Goal: Transaction & Acquisition: Purchase product/service

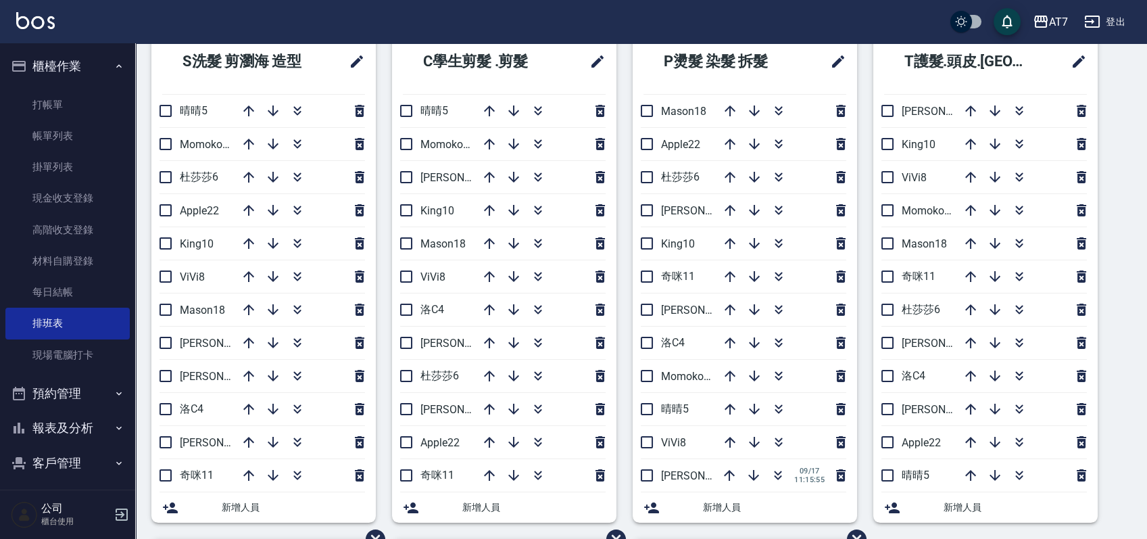
scroll to position [50, 0]
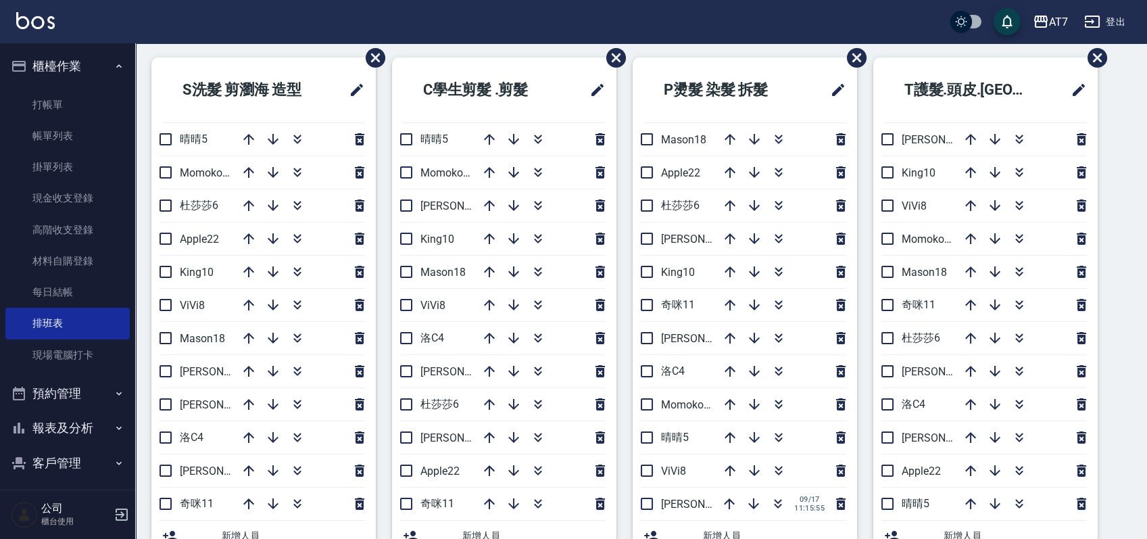
click at [780, 169] on icon "button" at bounding box center [778, 170] width 7 height 5
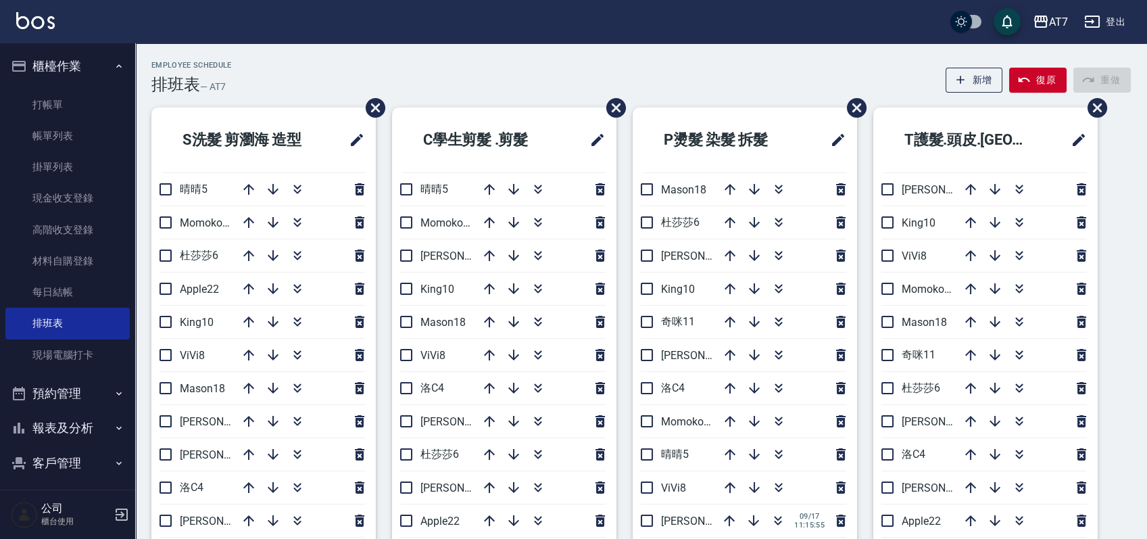
scroll to position [90, 0]
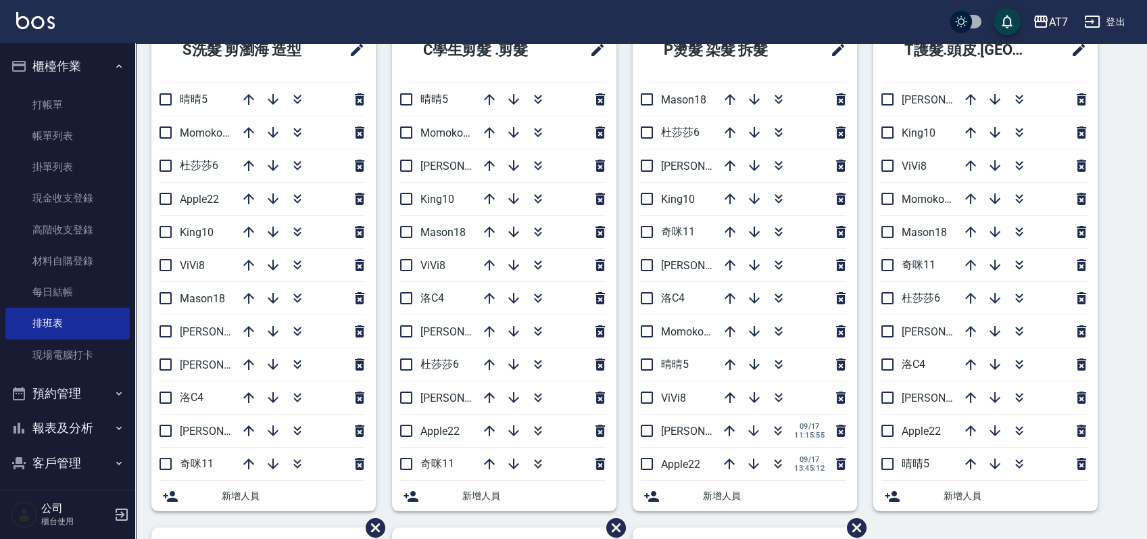
click at [1128, 365] on div "S洗髮 剪瀏海 造型 晴晴5 Momoko12 [PERSON_NAME]6 Apple22 King10 ViVi8 Mason18 [PERSON_NAM…" at bounding box center [633, 528] width 996 height 1020
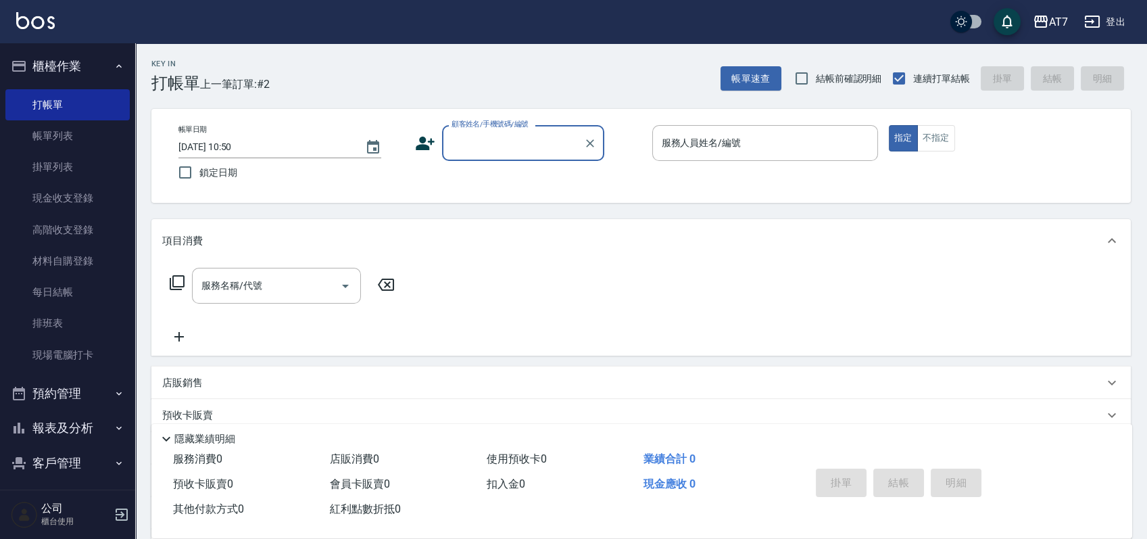
click at [549, 143] on input "顧客姓名/手機號碼/編號" at bounding box center [513, 143] width 130 height 24
type input "07038"
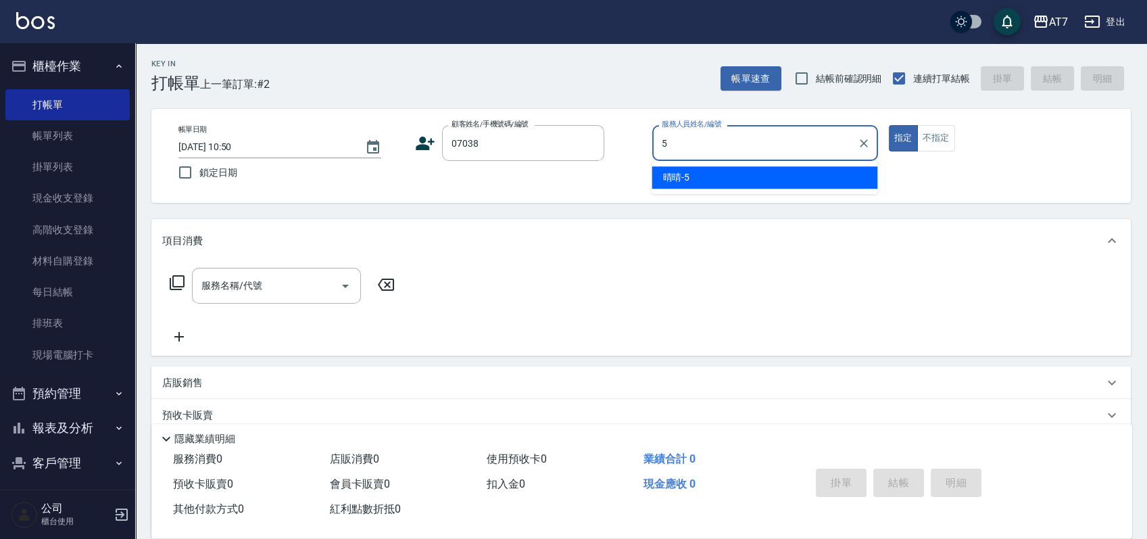
type input "晴晴-5"
type button "true"
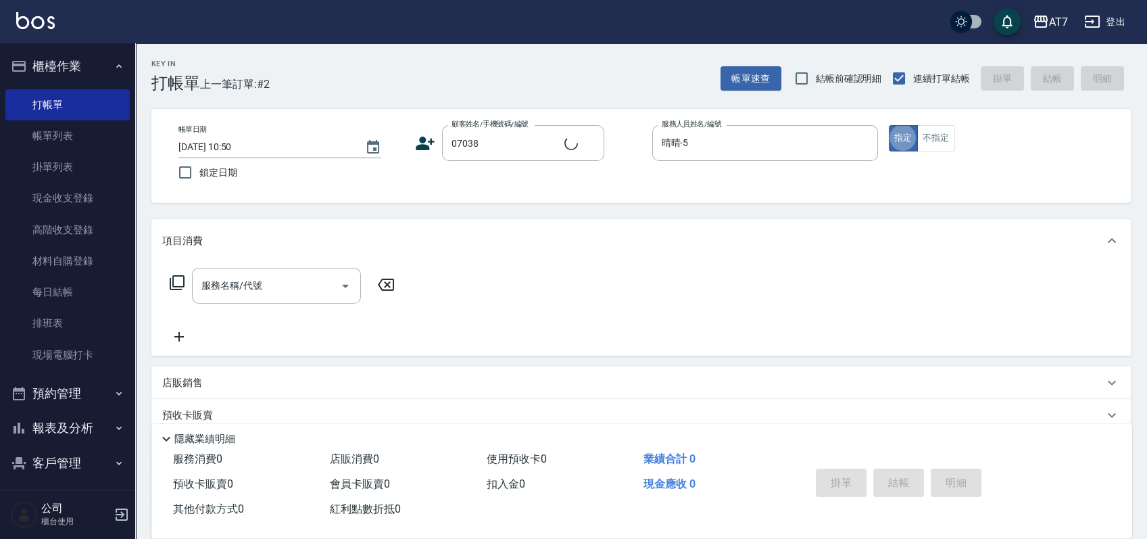
type input "公司/公司07038/07038"
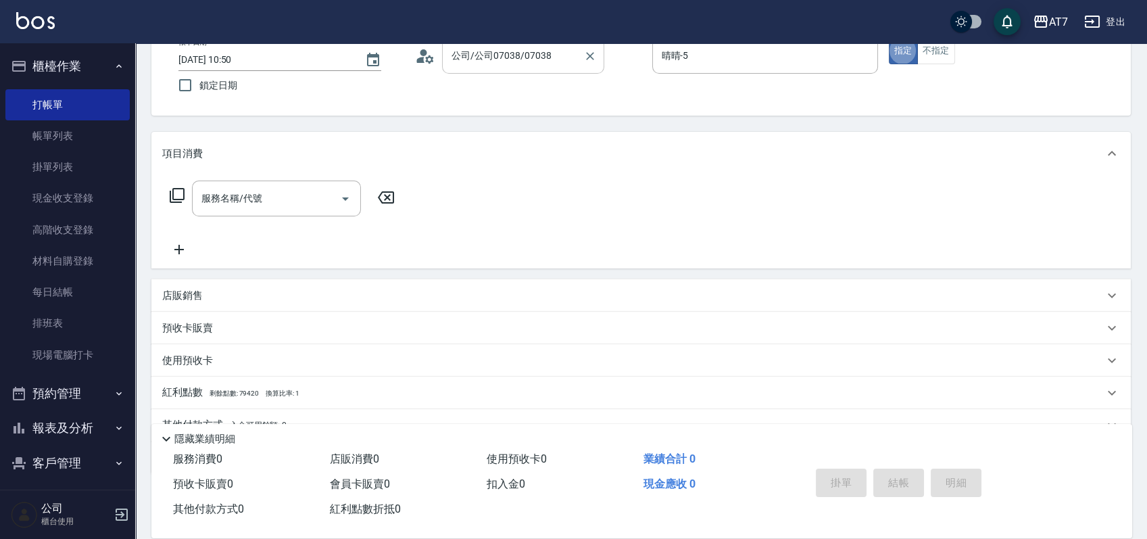
scroll to position [150, 0]
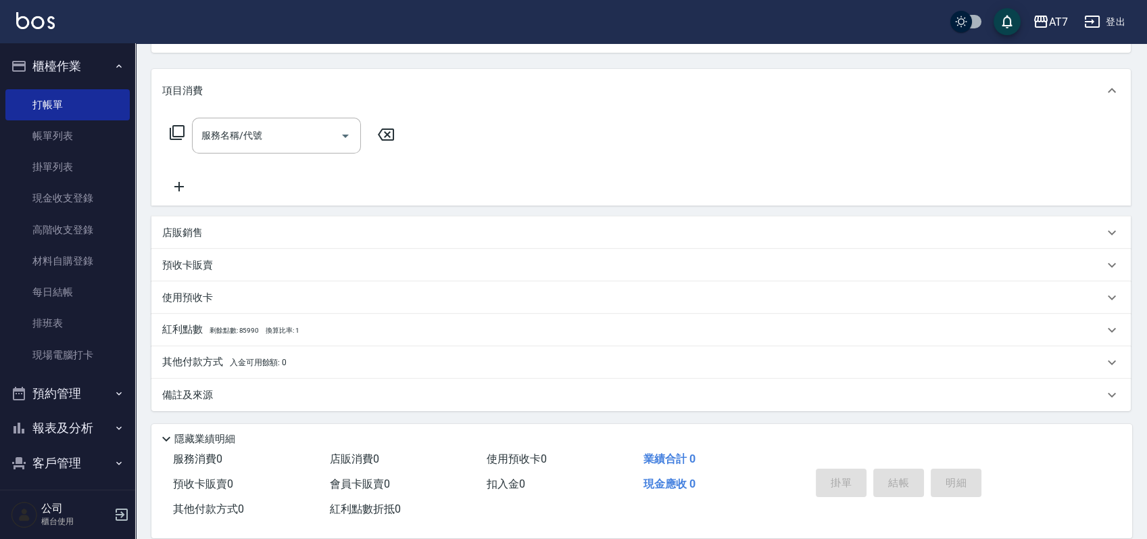
click at [638, 239] on div "店販銷售" at bounding box center [633, 233] width 942 height 14
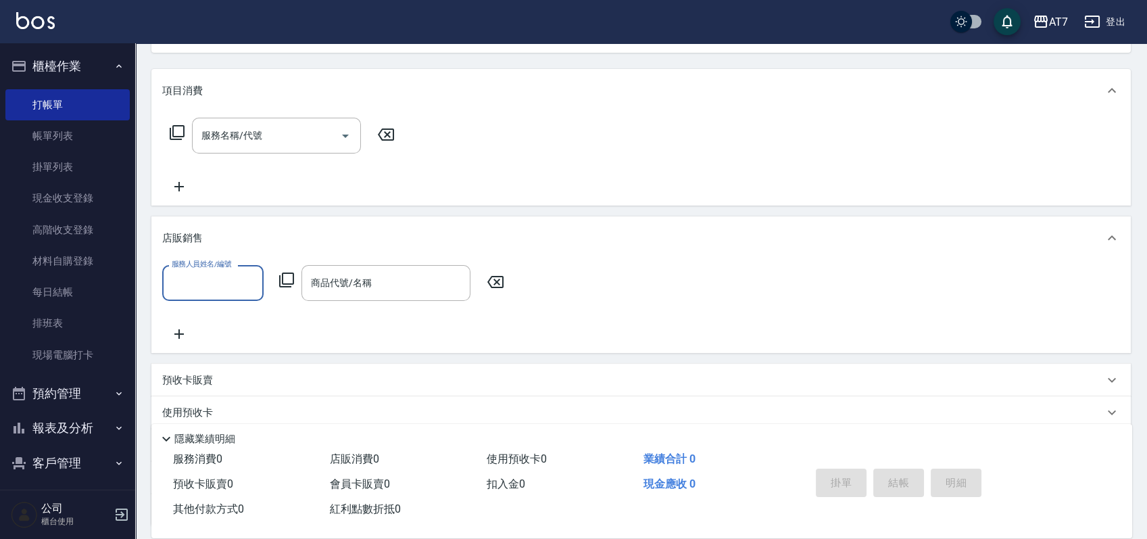
scroll to position [0, 0]
type input "晴晴-5"
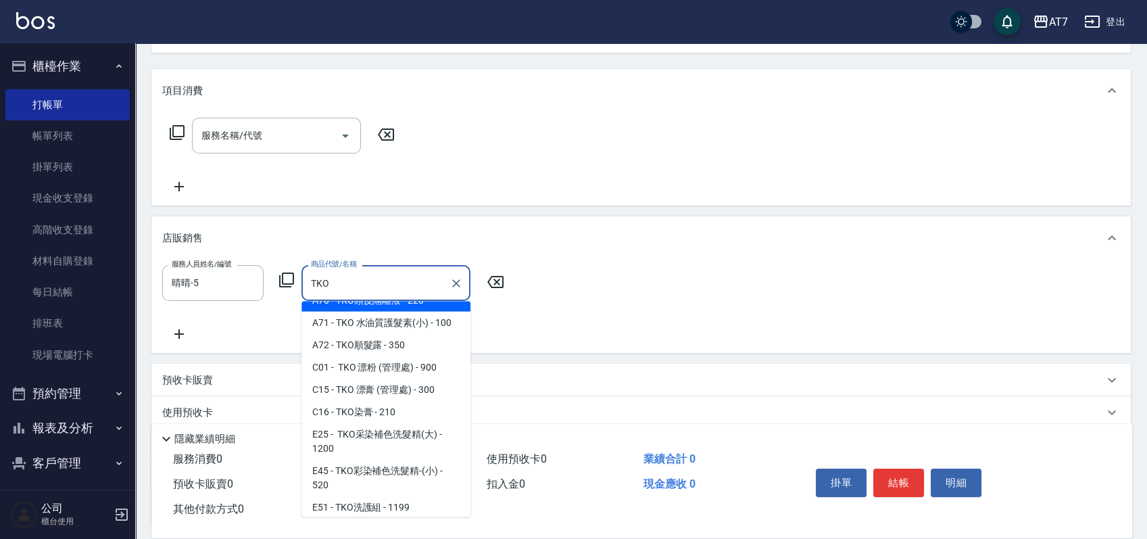
scroll to position [90, 0]
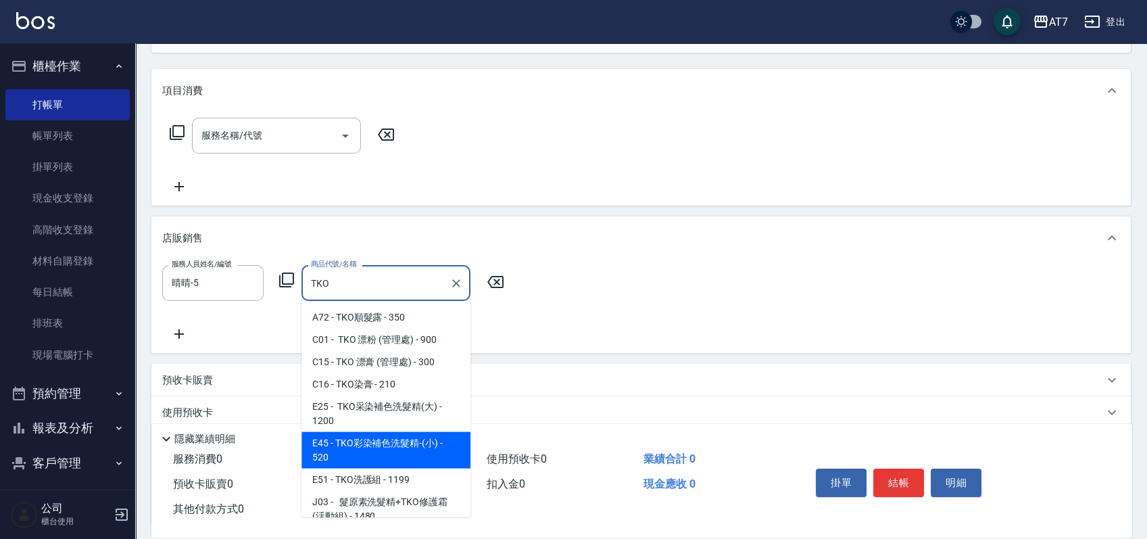
click at [416, 446] on span "E45 - TKO彩染補色洗髮精-(小) - 520" at bounding box center [386, 450] width 169 height 37
type input "TKO彩染補色洗髮精-(小)"
type input "50"
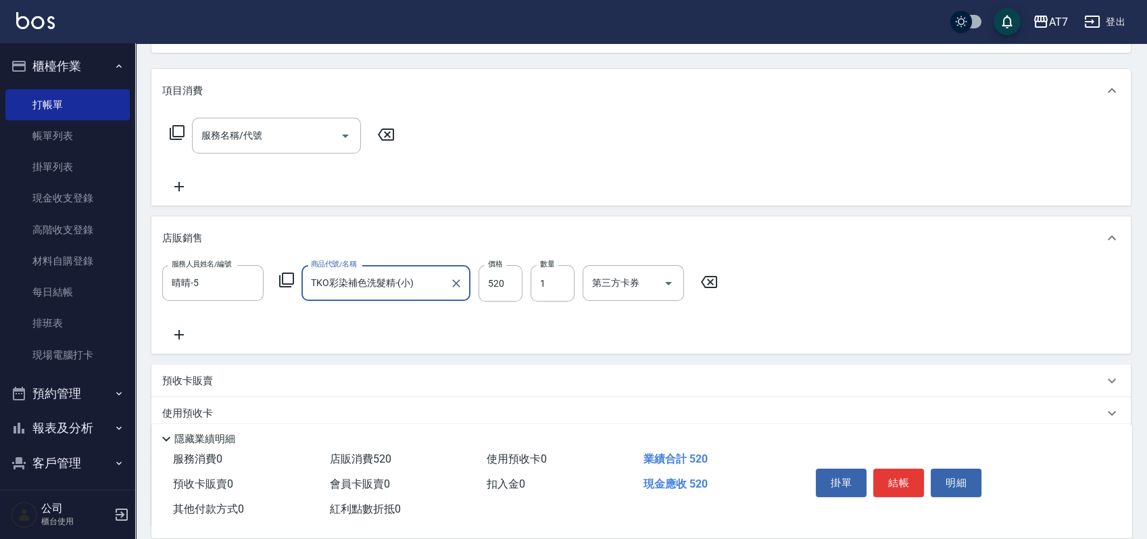
type input "TKO彩染補色洗髮精-(小)"
type input "2"
type input "100"
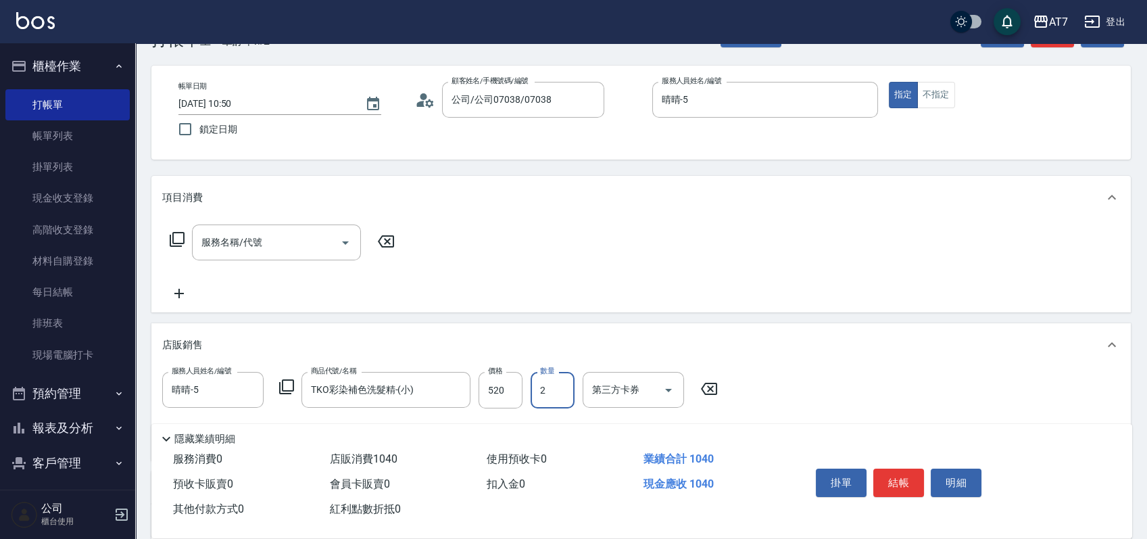
scroll to position [0, 0]
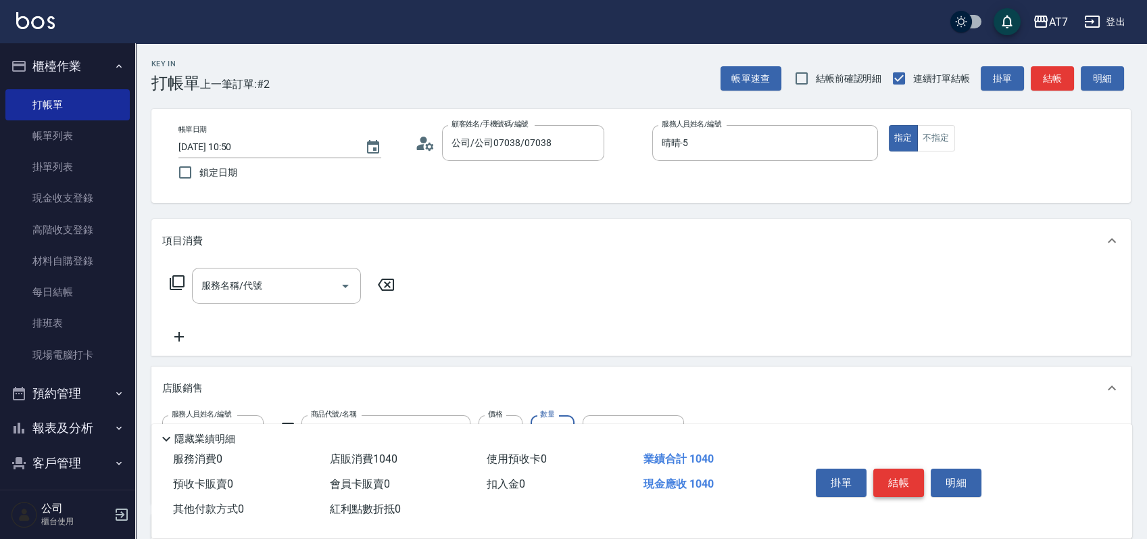
type input "2"
click at [903, 483] on button "結帳" at bounding box center [899, 483] width 51 height 28
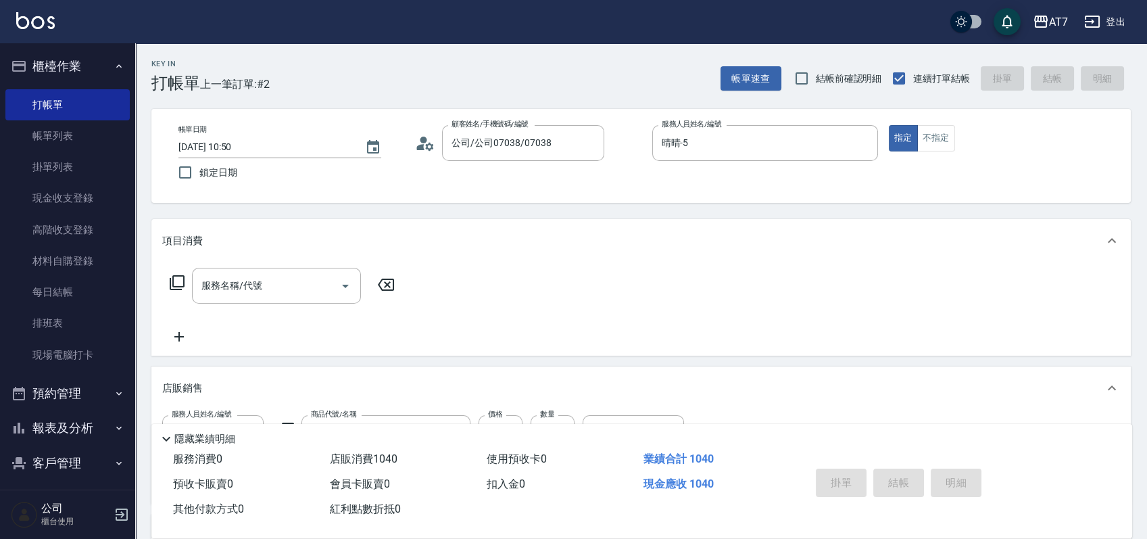
type input "2025/09/17 13:37"
type input "0"
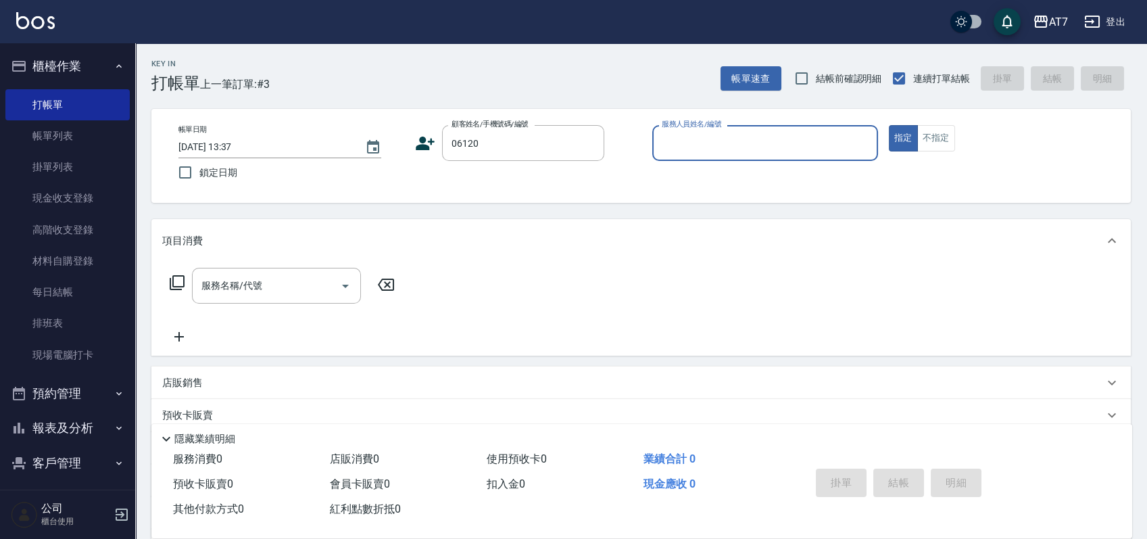
type input "06120"
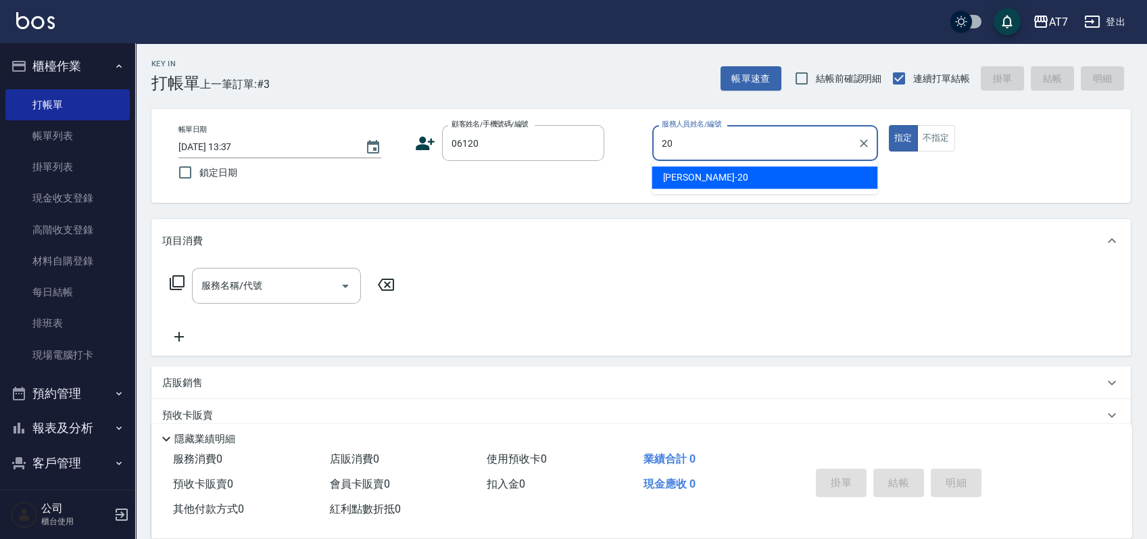
type input "妮可-20"
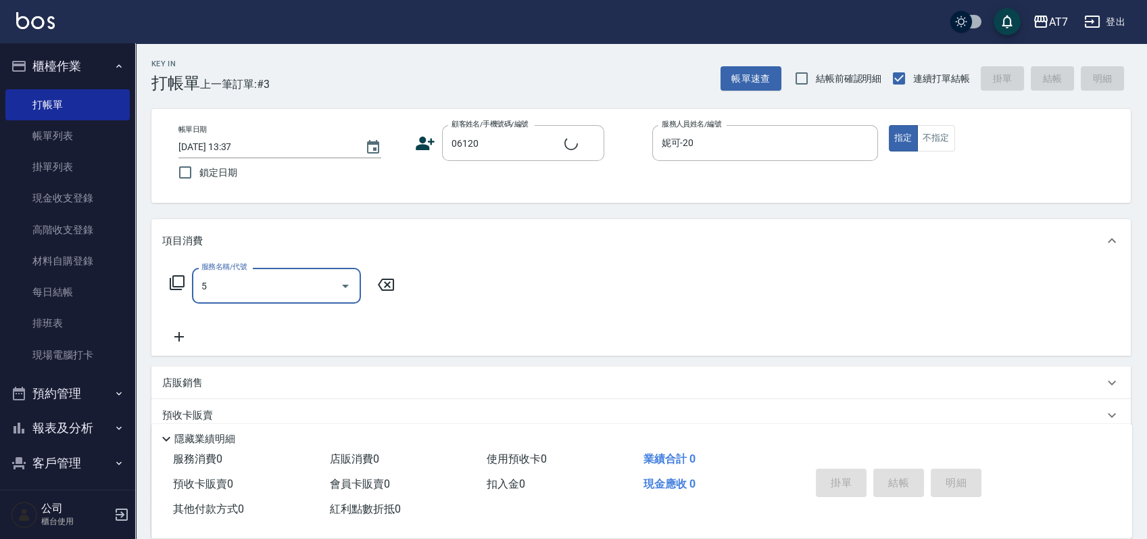
type input "50"
type input "公司單/06120-1/06120"
type input "500"
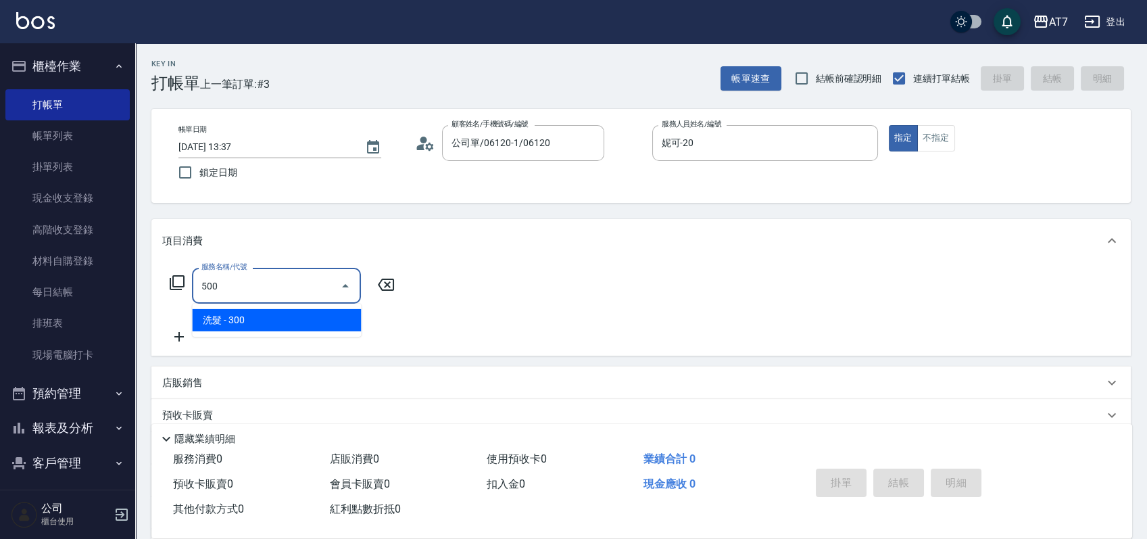
type input "30"
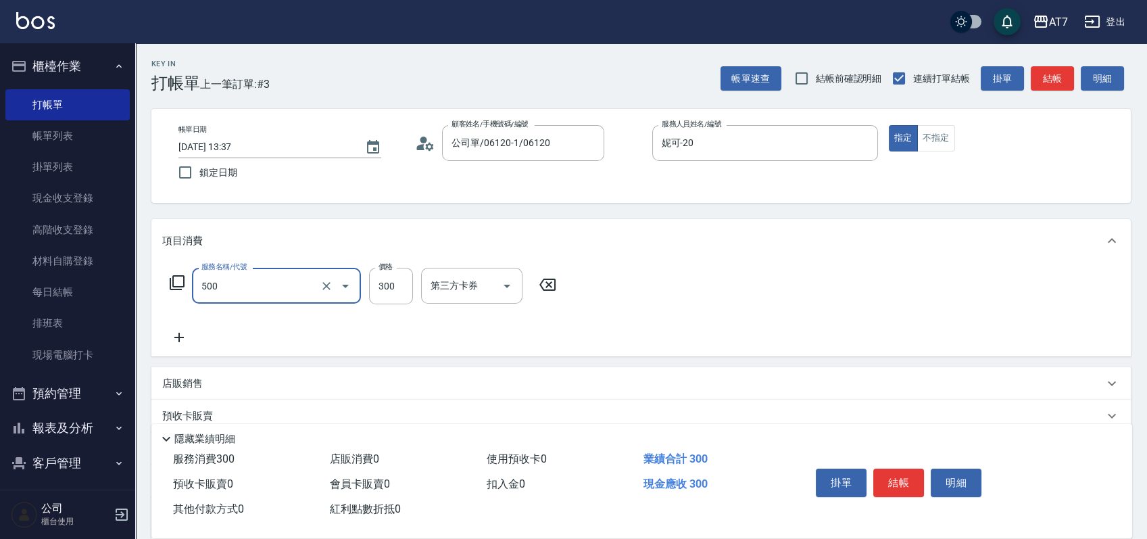
type input "洗髮(500)"
type input "2"
type input "0"
type input "250"
type input "20"
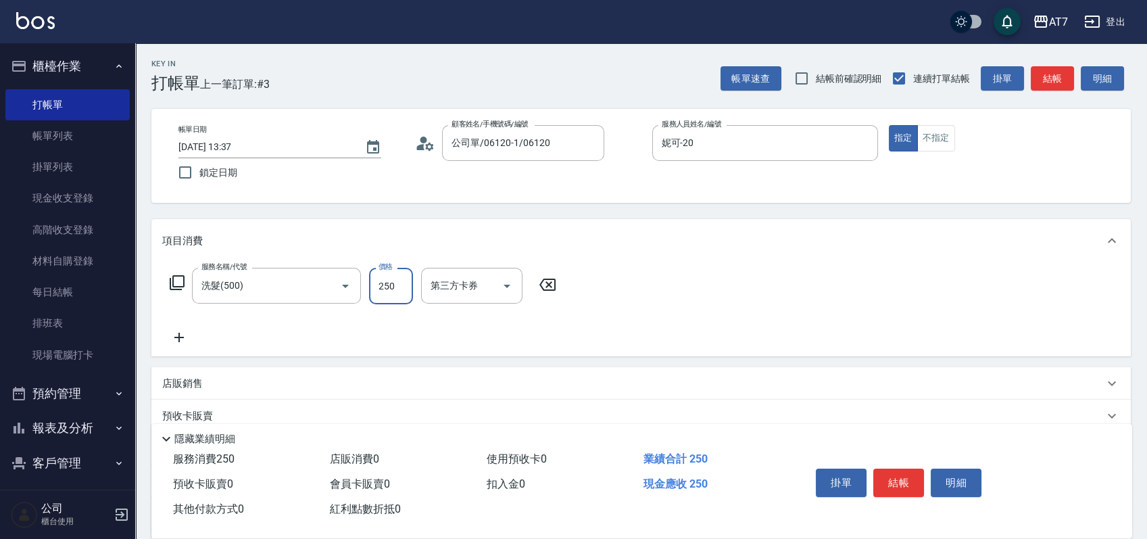
type input "250"
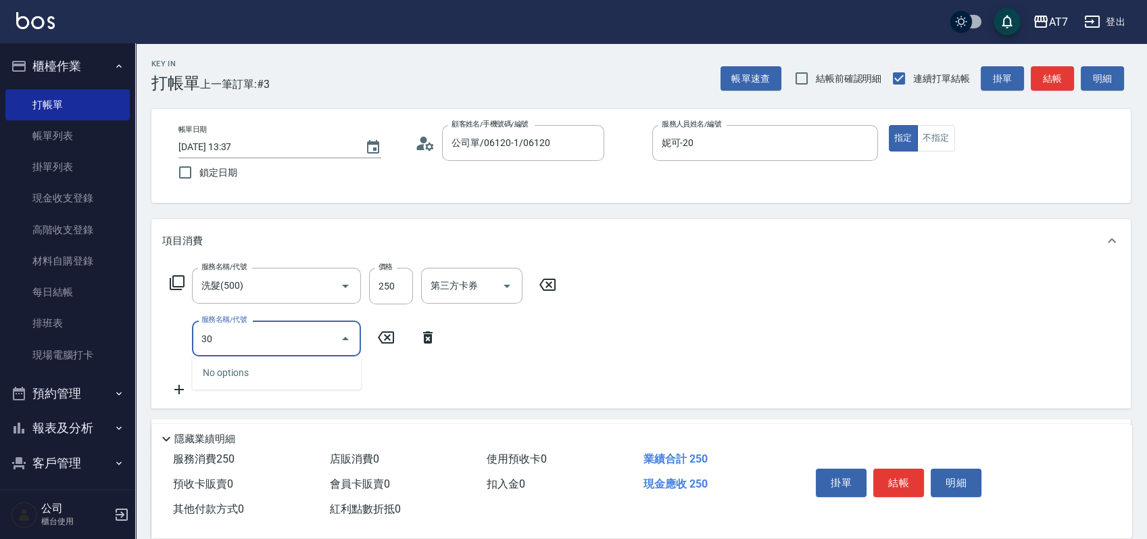
type input "301"
type input "50"
type input "學生剪髮(301)"
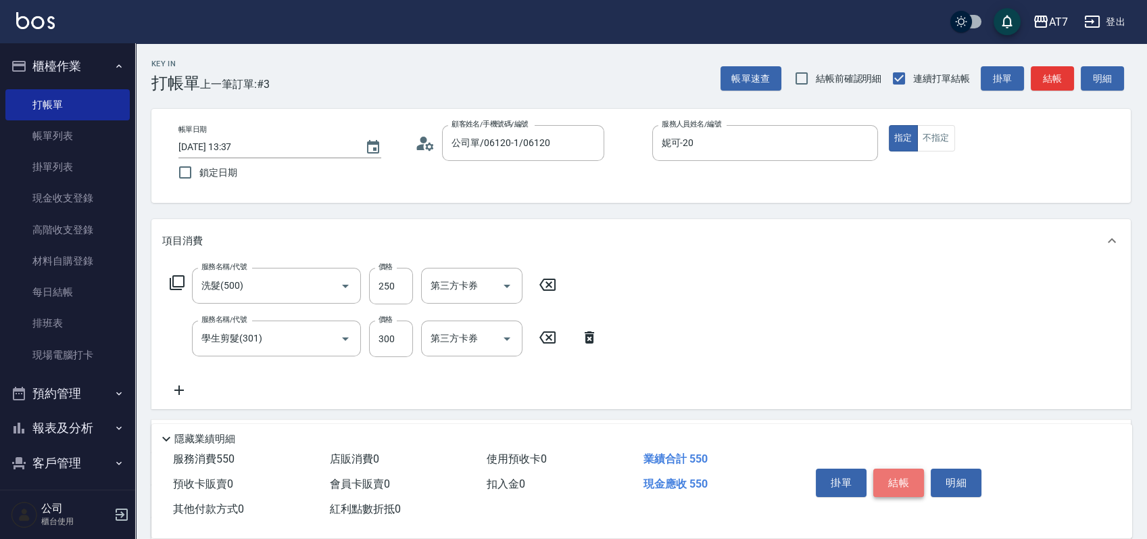
click at [914, 469] on button "結帳" at bounding box center [899, 483] width 51 height 28
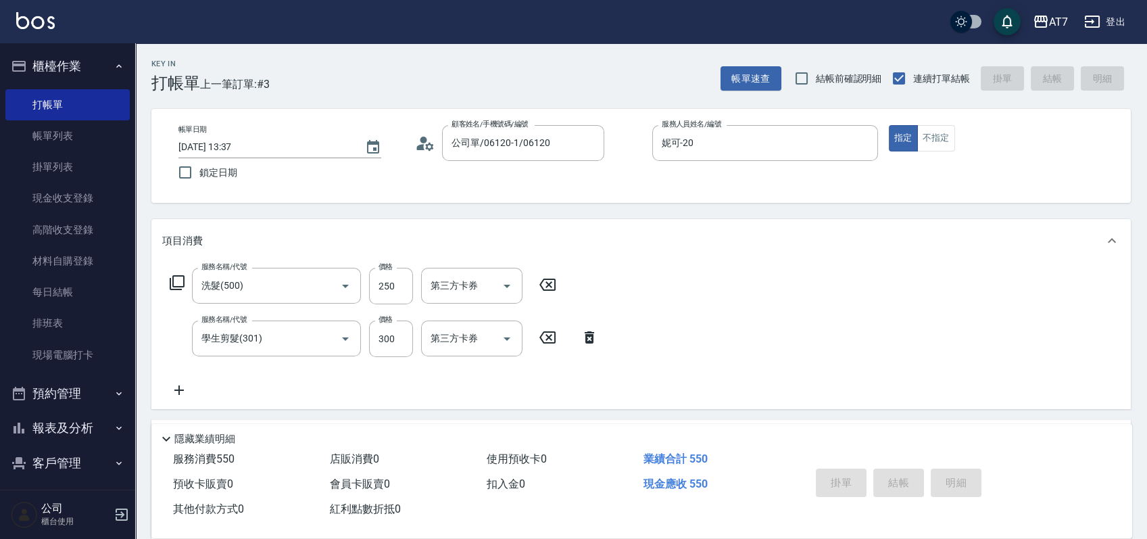
type input "0"
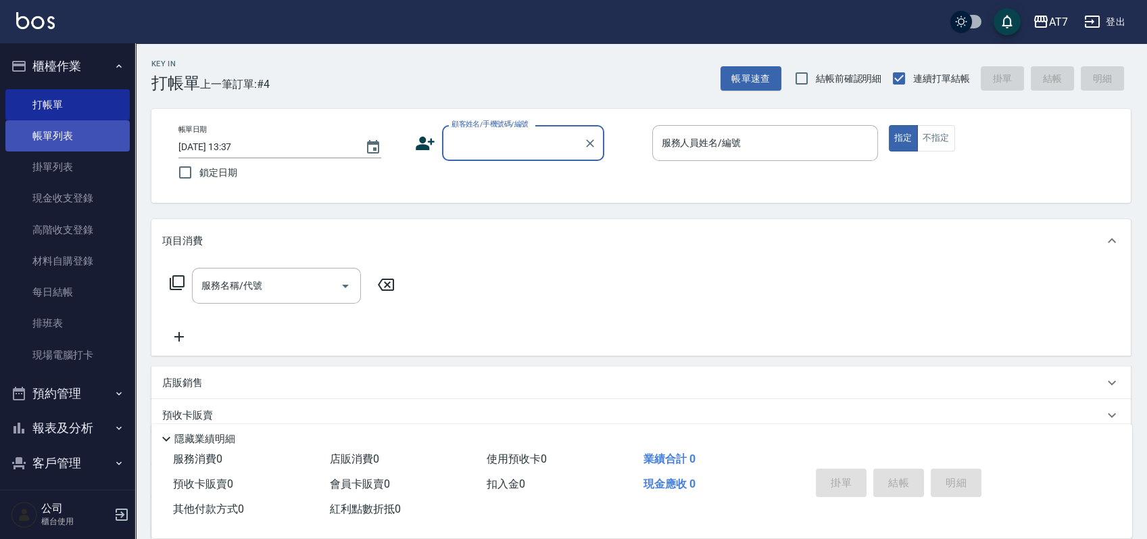
click at [68, 139] on link "帳單列表" at bounding box center [67, 135] width 124 height 31
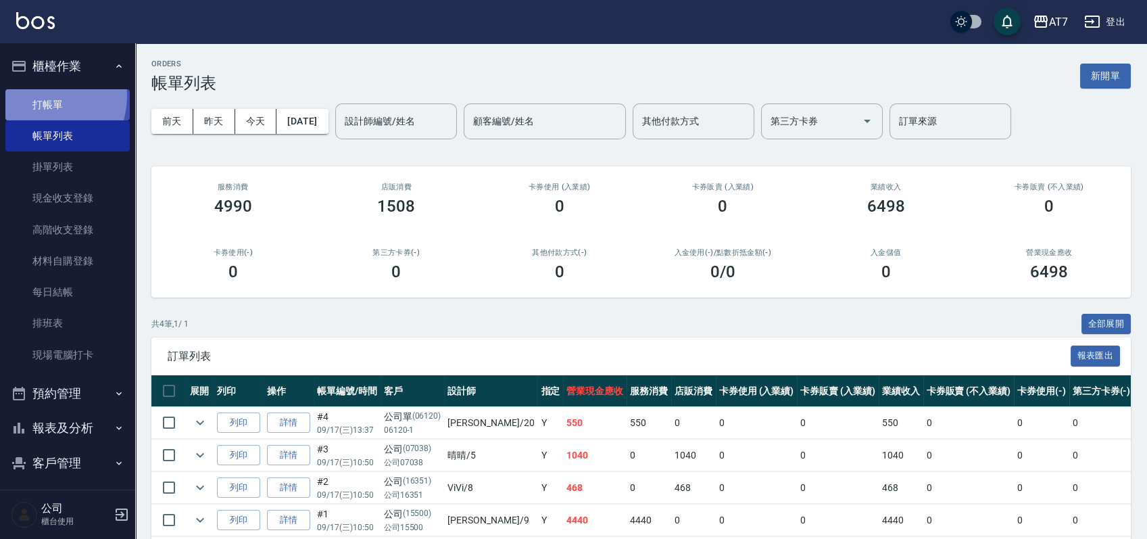
click at [39, 95] on link "打帳單" at bounding box center [67, 104] width 124 height 31
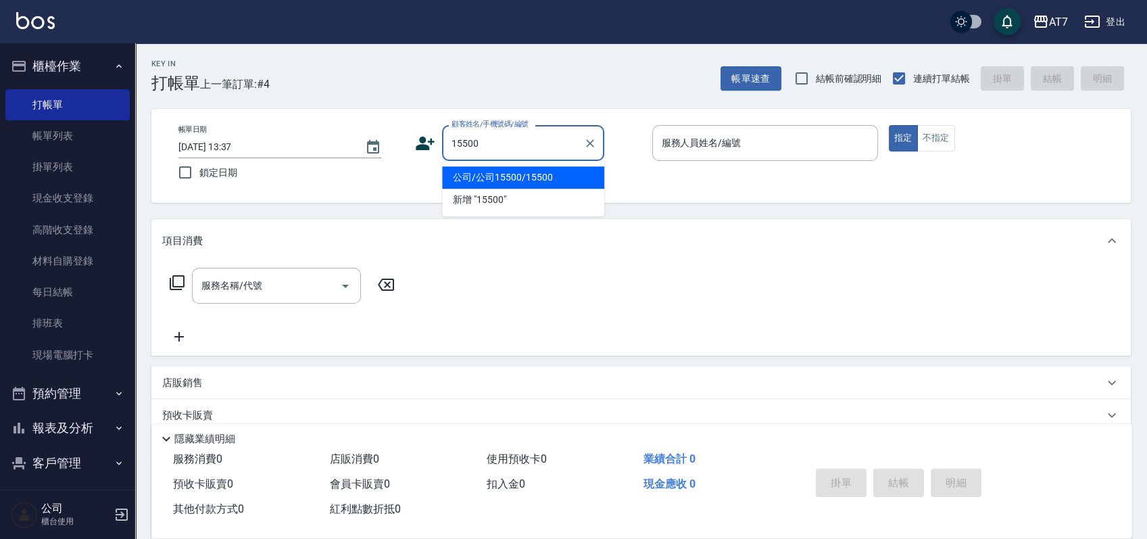
type input "15500"
type input "2"
type input "公司/公司15500/15500"
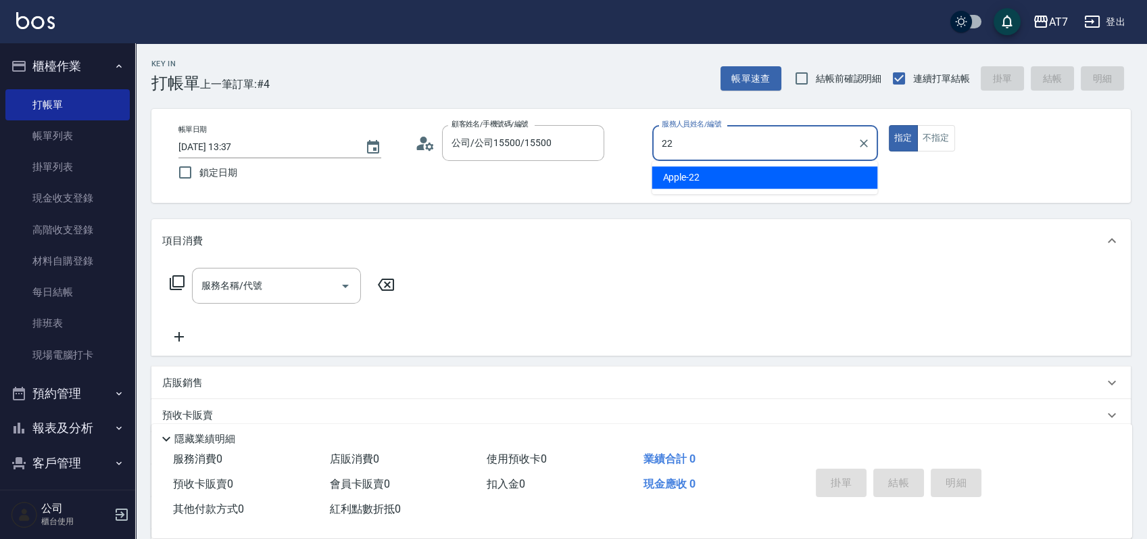
type input "22"
type button "true"
type input "Apple-22"
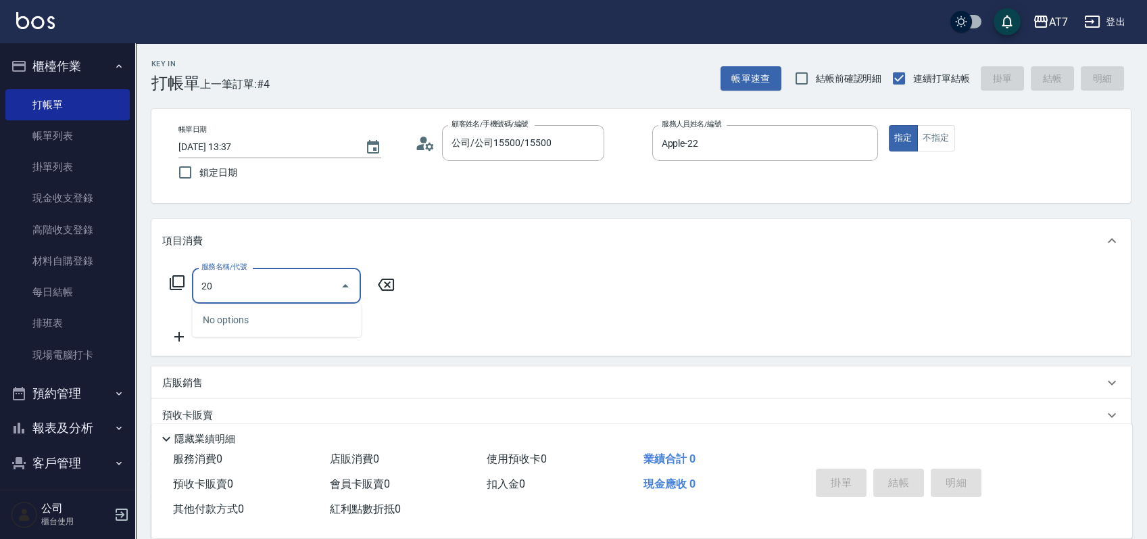
type input "200"
type input "150"
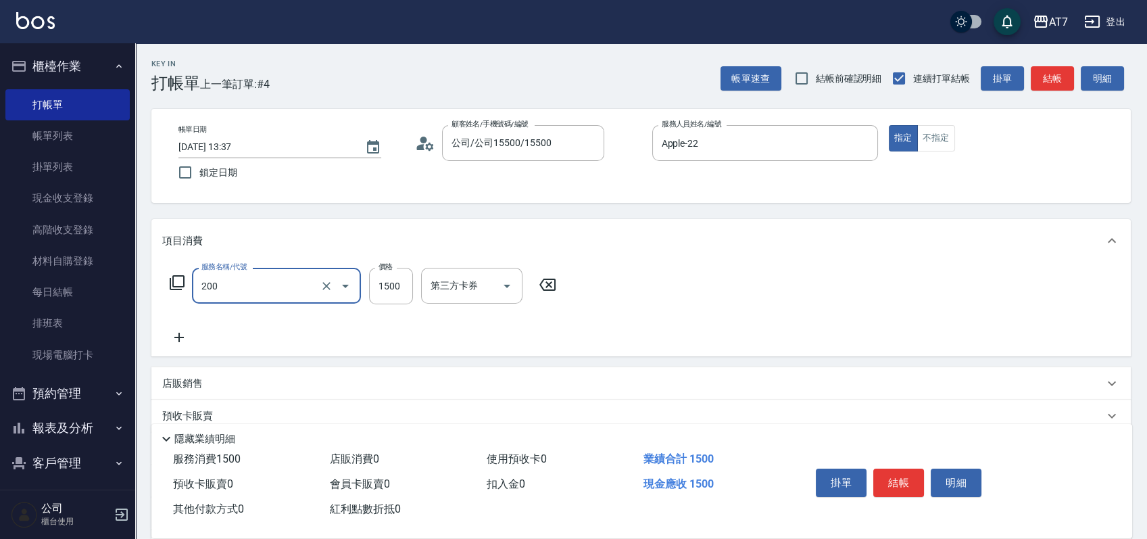
type input "燙髮(200)"
type input "4"
type input "0"
type input "400"
type input "40"
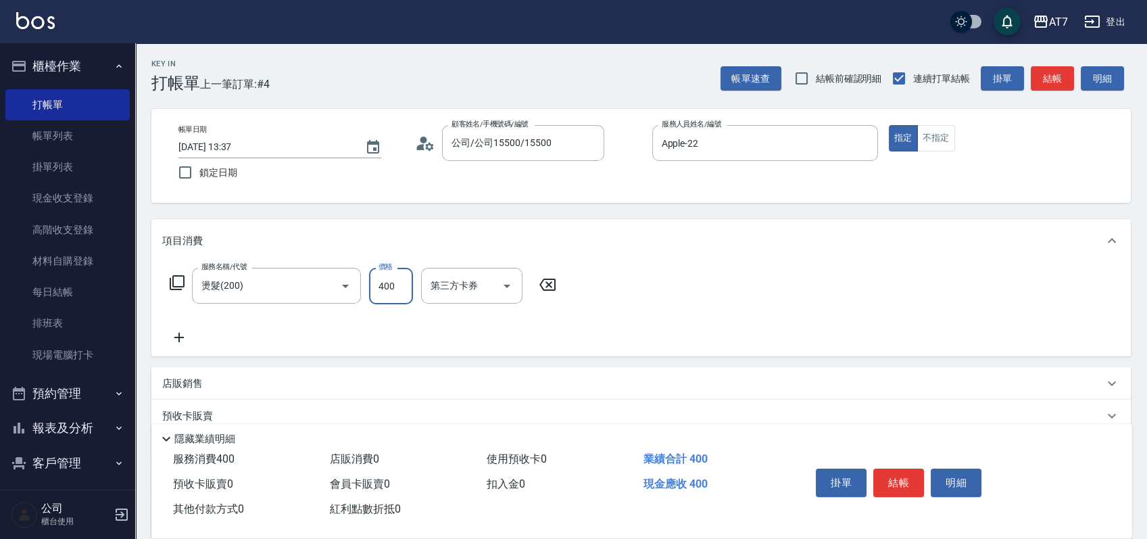
type input "4000"
type input "400"
type input "4000"
click at [902, 471] on button "結帳" at bounding box center [899, 483] width 51 height 28
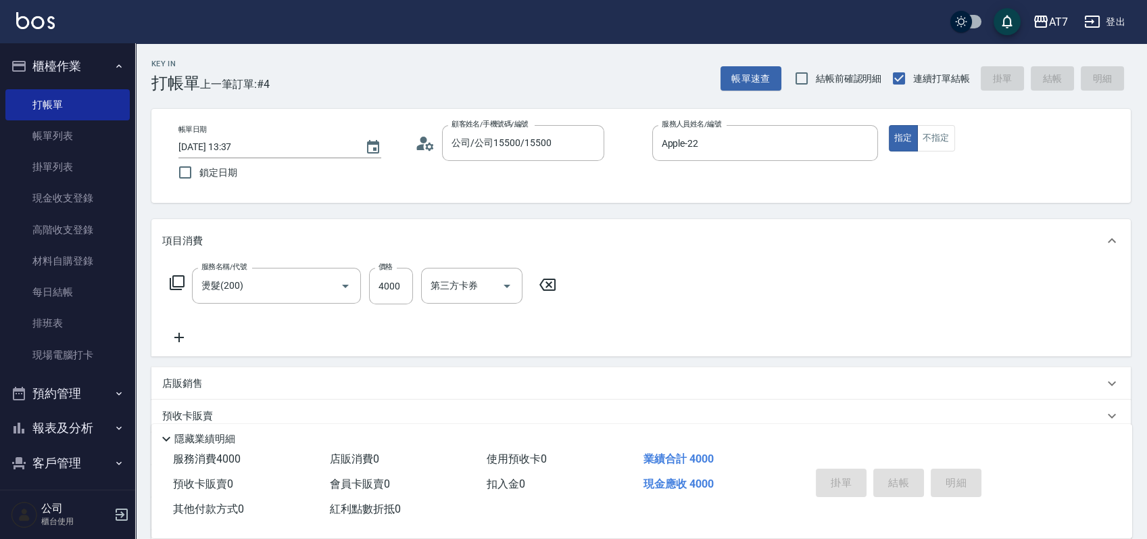
type input "2025/09/17 14:00"
type input "0"
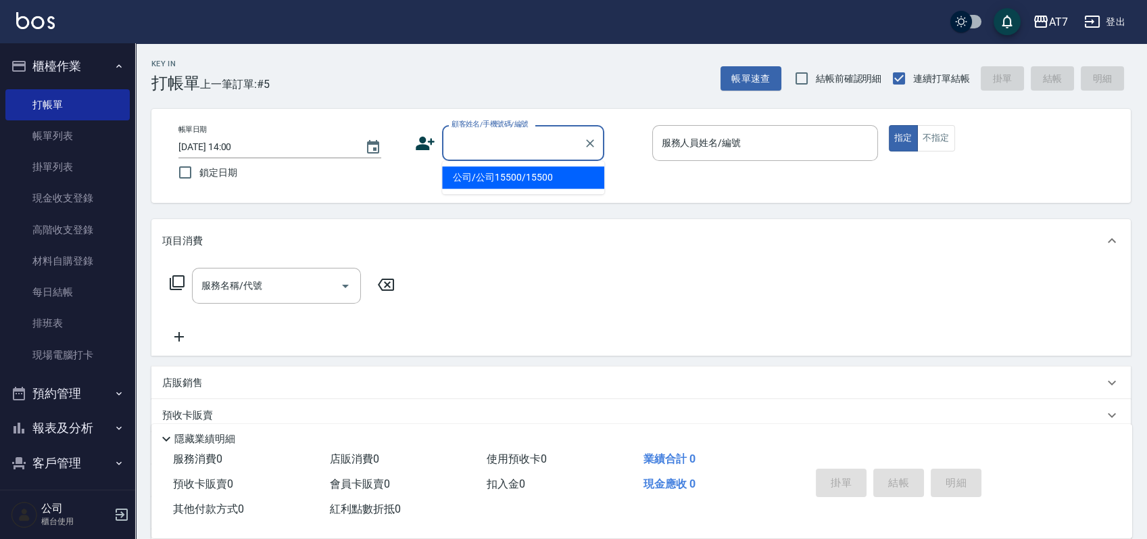
click at [504, 149] on input "顧客姓名/手機號碼/編號" at bounding box center [513, 143] width 130 height 24
type input "15500"
type input "1"
type input "公司/公司15500/15500"
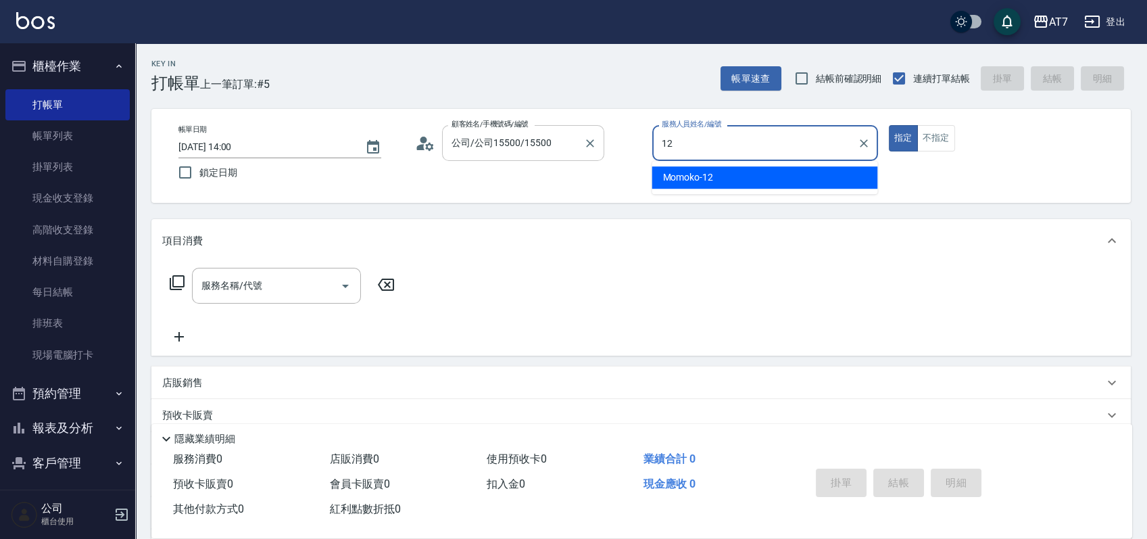
type input "Momoko-12"
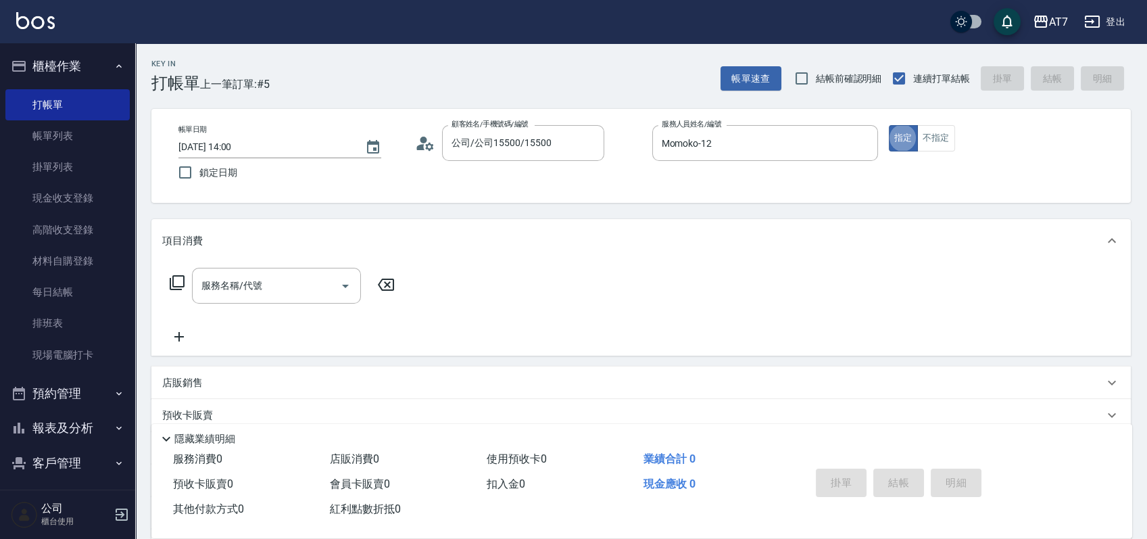
click at [181, 284] on icon at bounding box center [177, 283] width 16 height 16
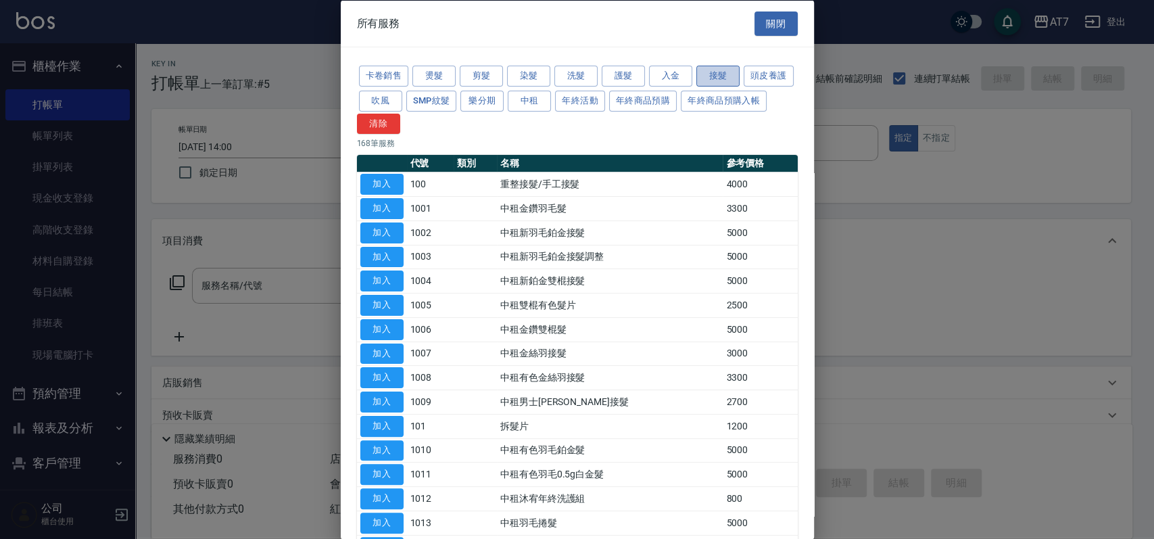
click at [721, 74] on button "接髮" at bounding box center [717, 76] width 43 height 21
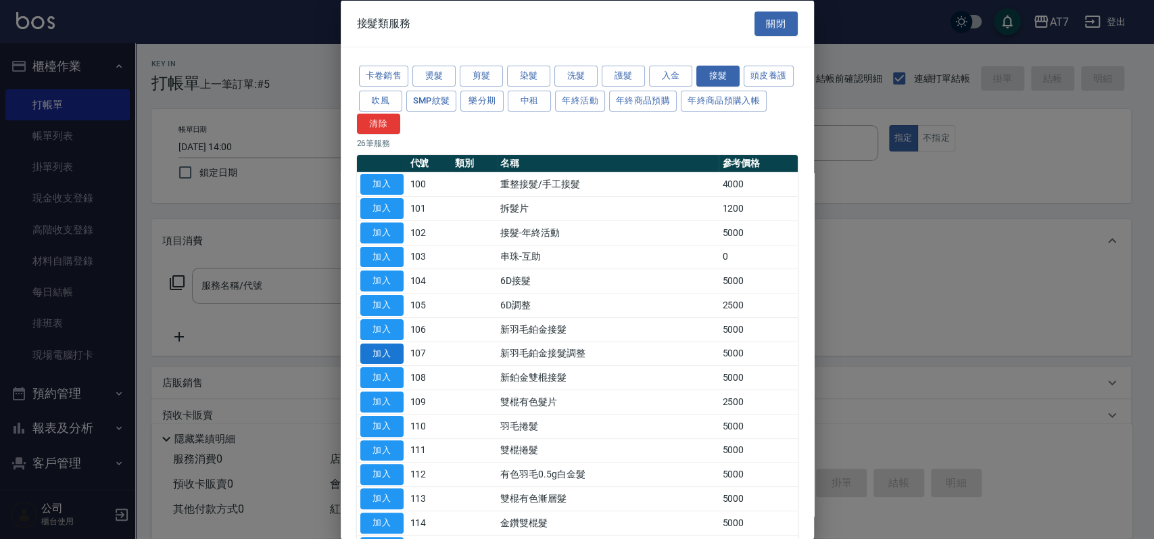
click at [384, 356] on button "加入" at bounding box center [381, 353] width 43 height 21
type input "新羽毛鉑金接髮調整(107)"
type input "500"
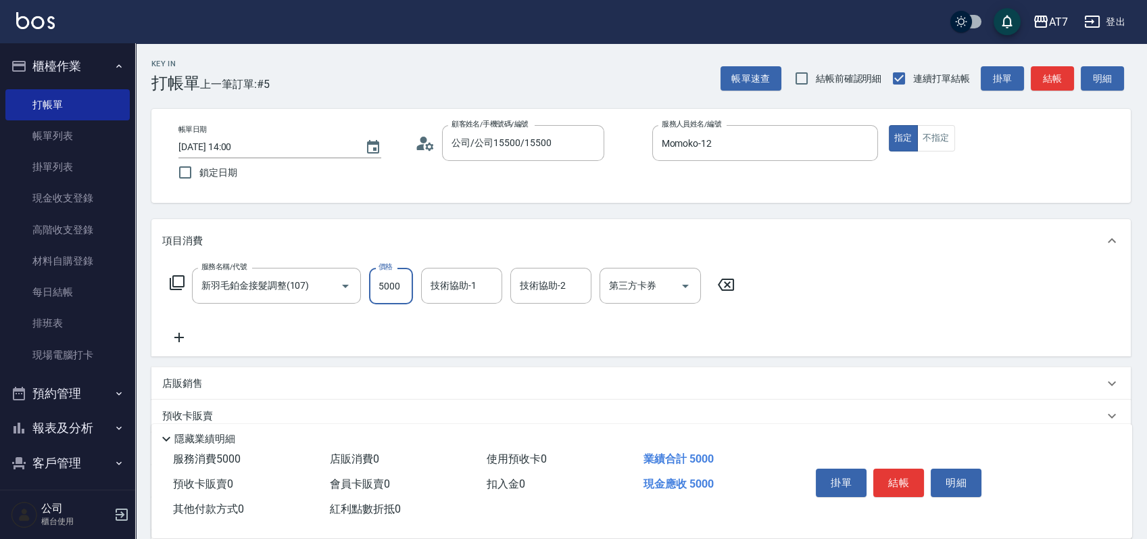
click at [392, 296] on input "5000" at bounding box center [391, 286] width 44 height 37
type input "1"
type input "0"
type input "15"
type input "10"
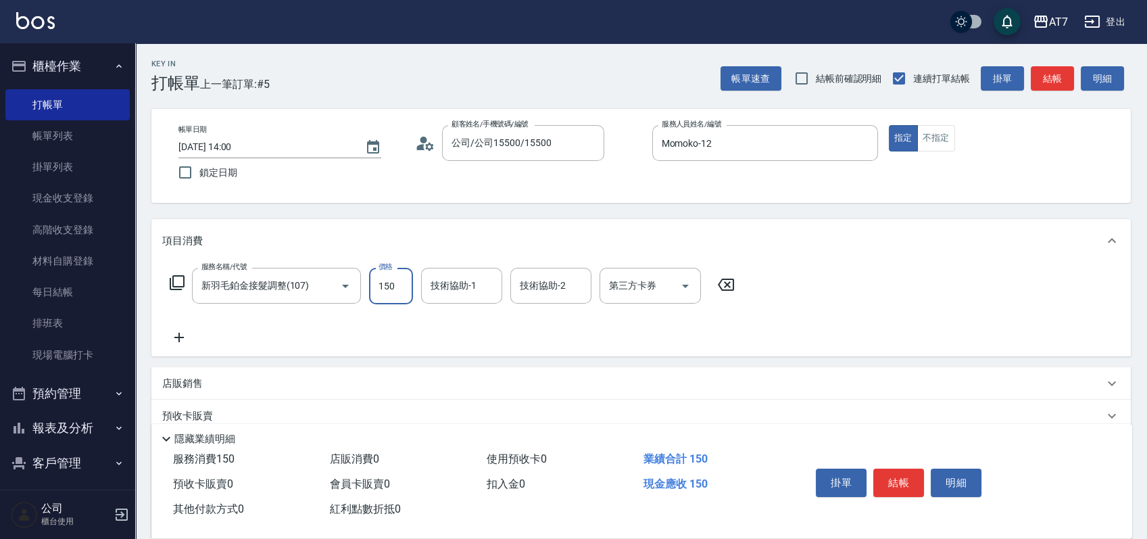
type input "1500"
type input "150"
type input "1500"
click at [899, 483] on button "結帳" at bounding box center [899, 483] width 51 height 28
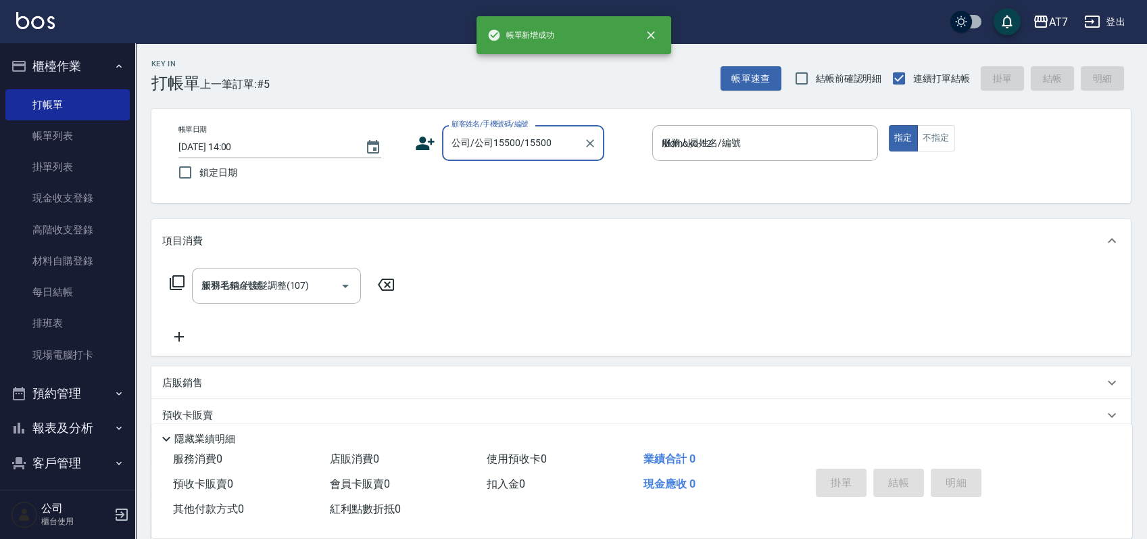
type input "2025/09/17 14:14"
type input "0"
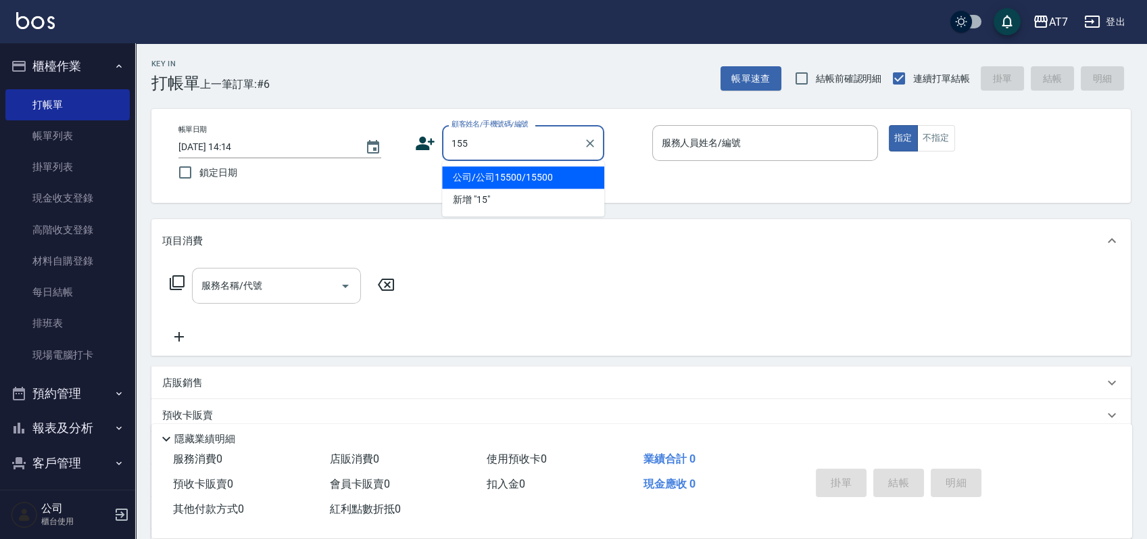
type input "1550"
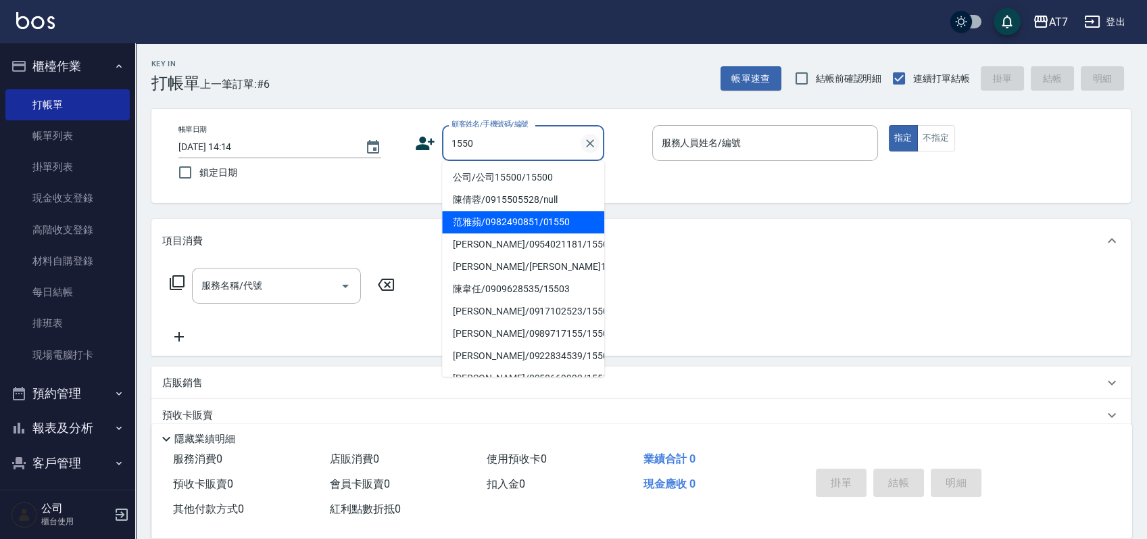
click at [594, 143] on icon "Clear" at bounding box center [591, 144] width 14 height 14
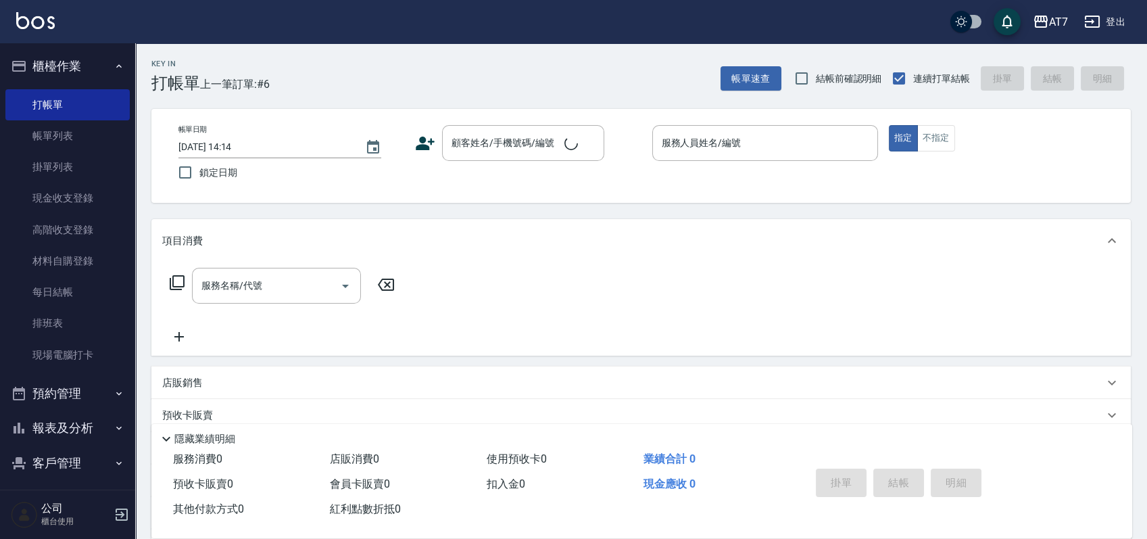
click at [644, 185] on div "帳單日期 2025/09/17 14:14 鎖定日期 顧客姓名/手機號碼/編號 顧客姓名/手機號碼/編號 服務人員姓名/編號 服務人員姓名/編號 指定 不指定" at bounding box center [641, 156] width 947 height 62
click at [535, 126] on div "顧客姓名/手機號碼/編號" at bounding box center [523, 143] width 162 height 36
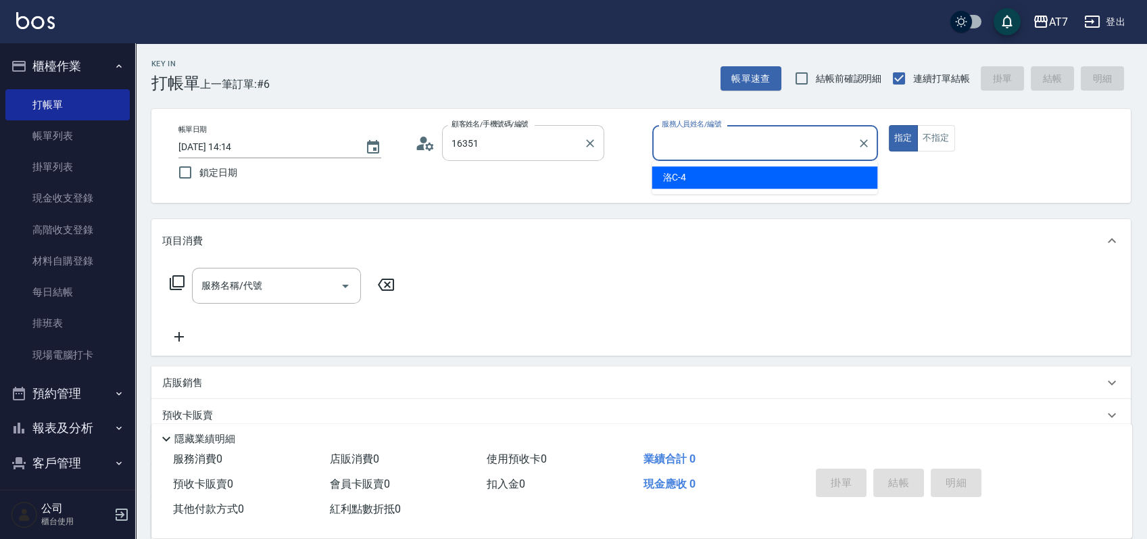
type input "公司/公司16351/16351"
type input "洛C-4"
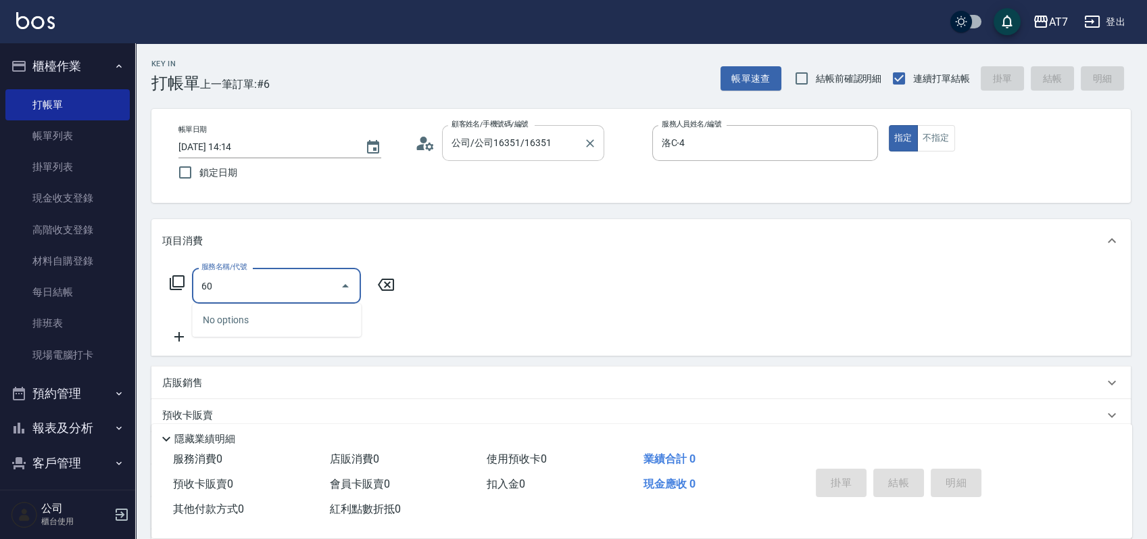
type input "601"
type input "60"
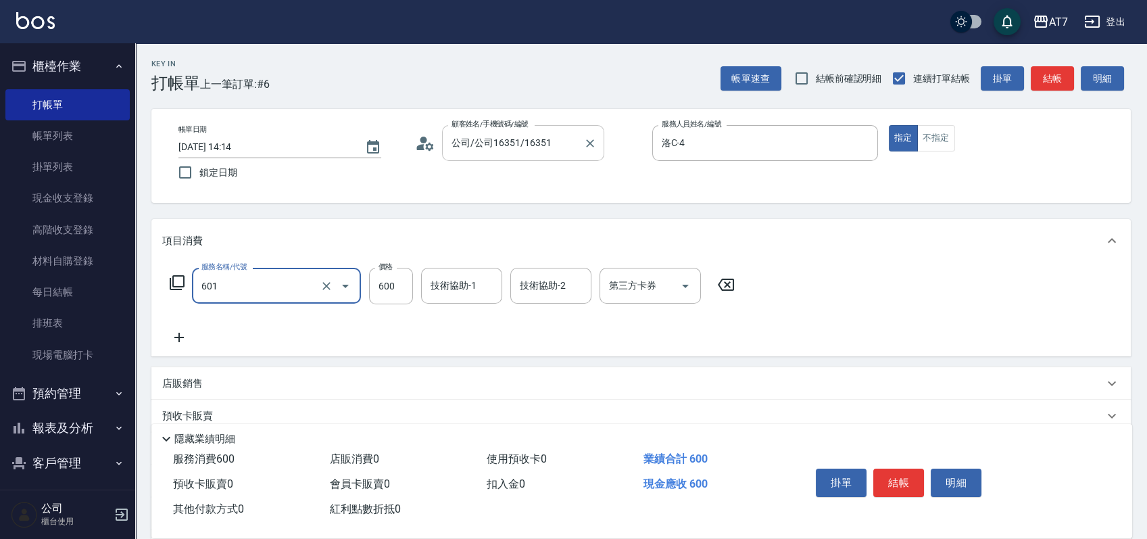
type input "深層護髮（助）(601)"
type input "5"
type input "0"
type input "500"
type input "50"
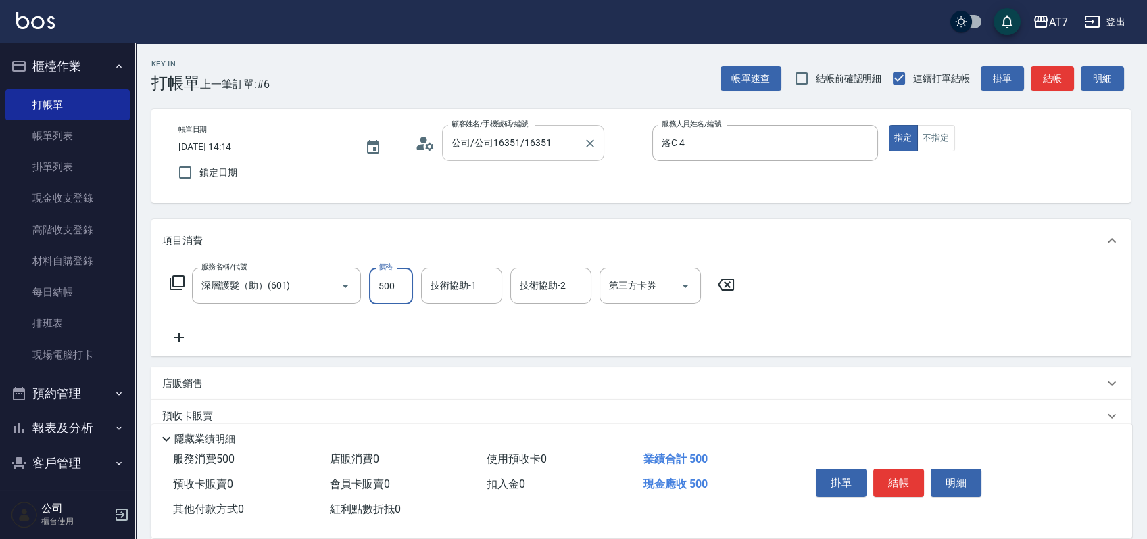
type input "500"
type input "Ruby-42"
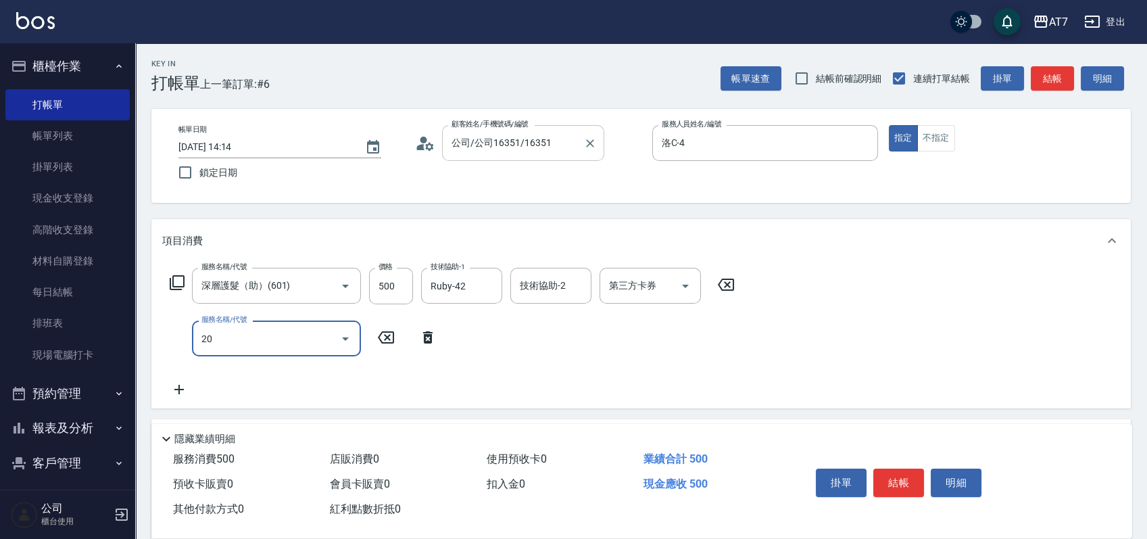
type input "201"
type input "200"
type input "燙-互助(201)"
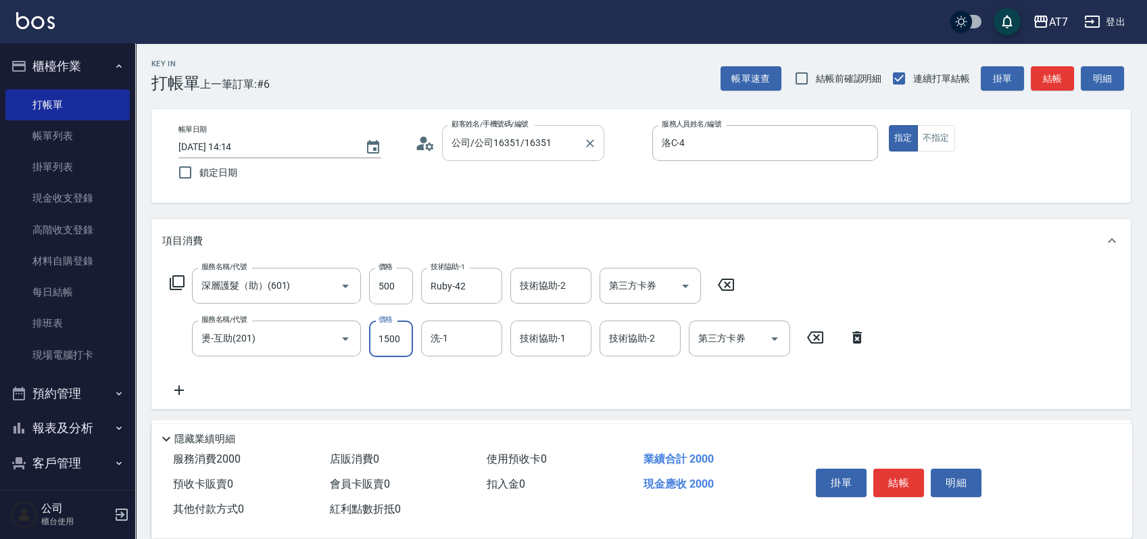
type input "2"
type input "50"
type input "25"
type input "70"
type input "2500"
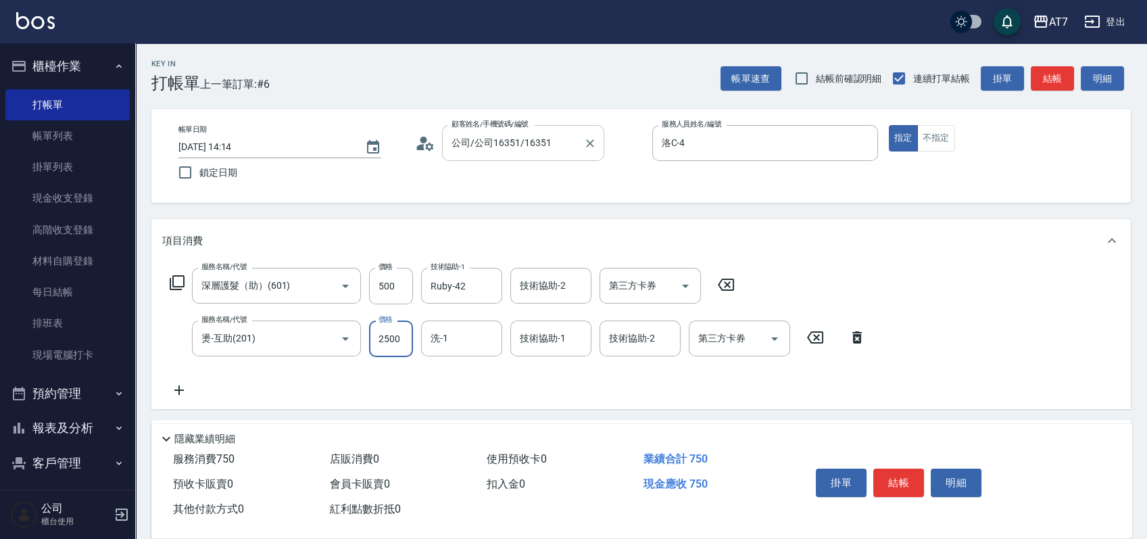
type input "300"
type input "Ruby-42"
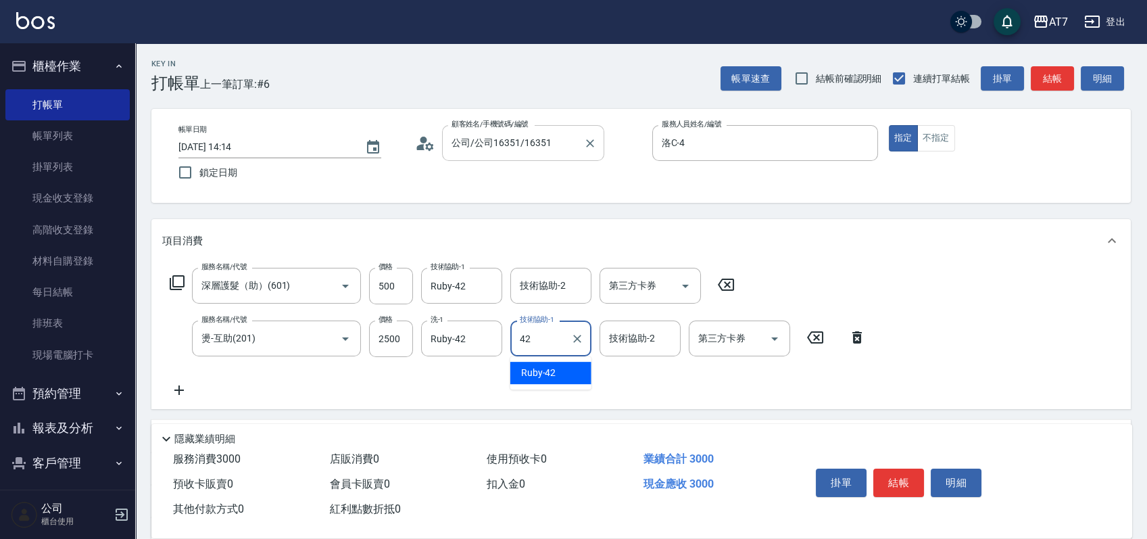
type input "Ruby-42"
click at [891, 489] on button "結帳" at bounding box center [899, 483] width 51 height 28
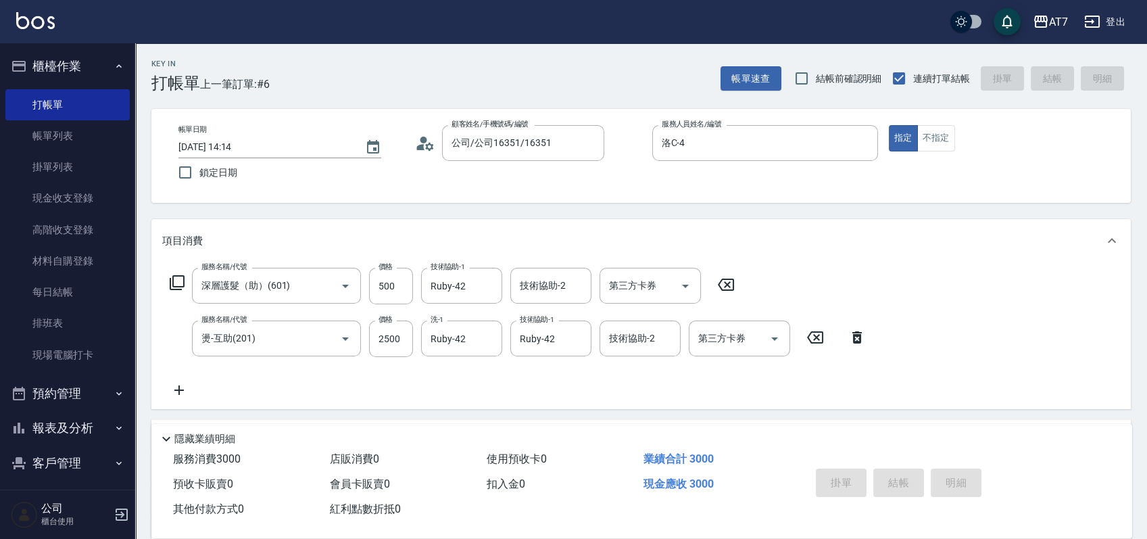
type input "2025/09/17 14:20"
type input "0"
